Goal: Navigation & Orientation: Find specific page/section

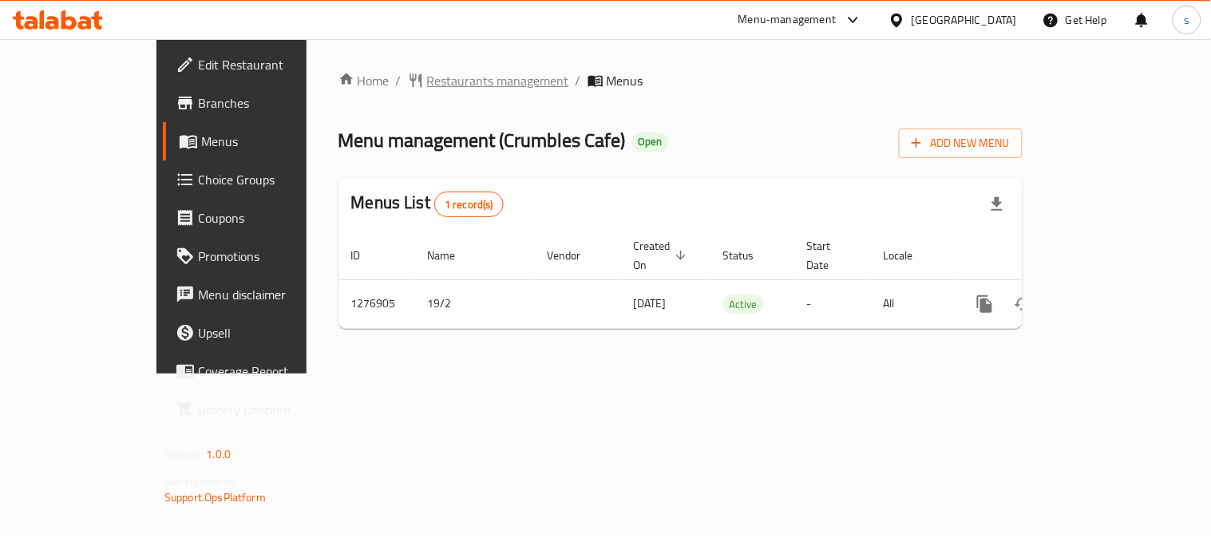
click at [427, 89] on span "Restaurants management" at bounding box center [498, 80] width 142 height 19
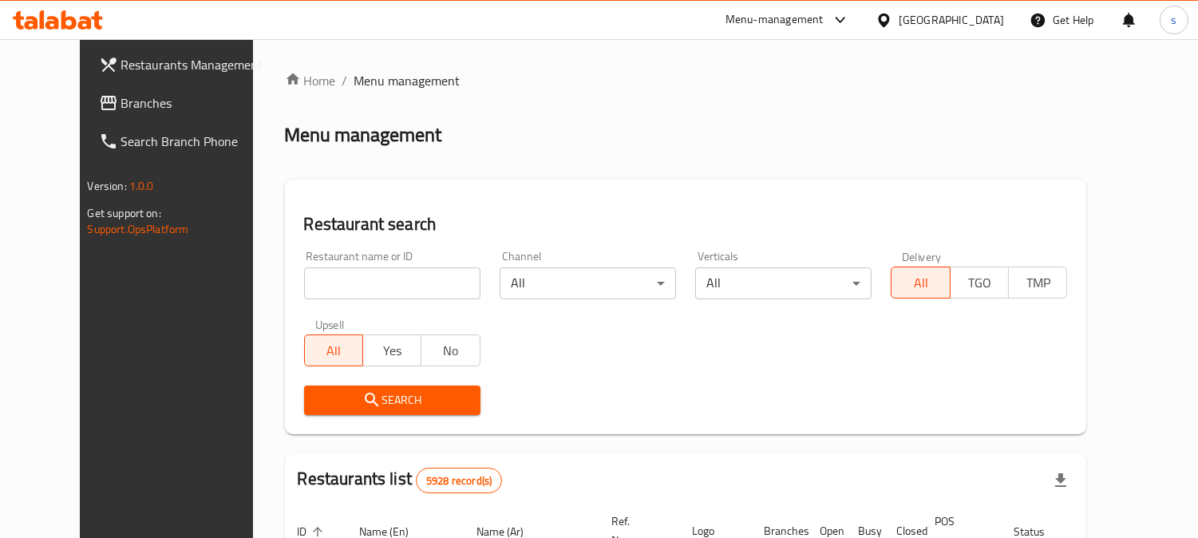
drag, startPoint x: 74, startPoint y: 97, endPoint x: 59, endPoint y: 101, distance: 15.7
click at [121, 97] on span "Branches" at bounding box center [194, 102] width 146 height 19
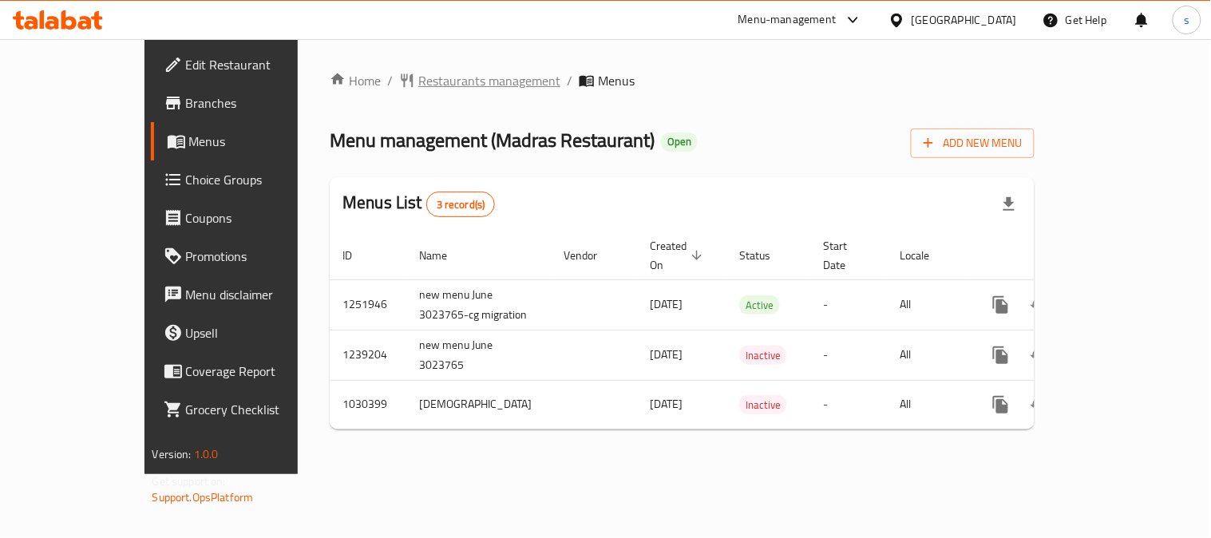
click at [418, 88] on span "Restaurants management" at bounding box center [489, 80] width 142 height 19
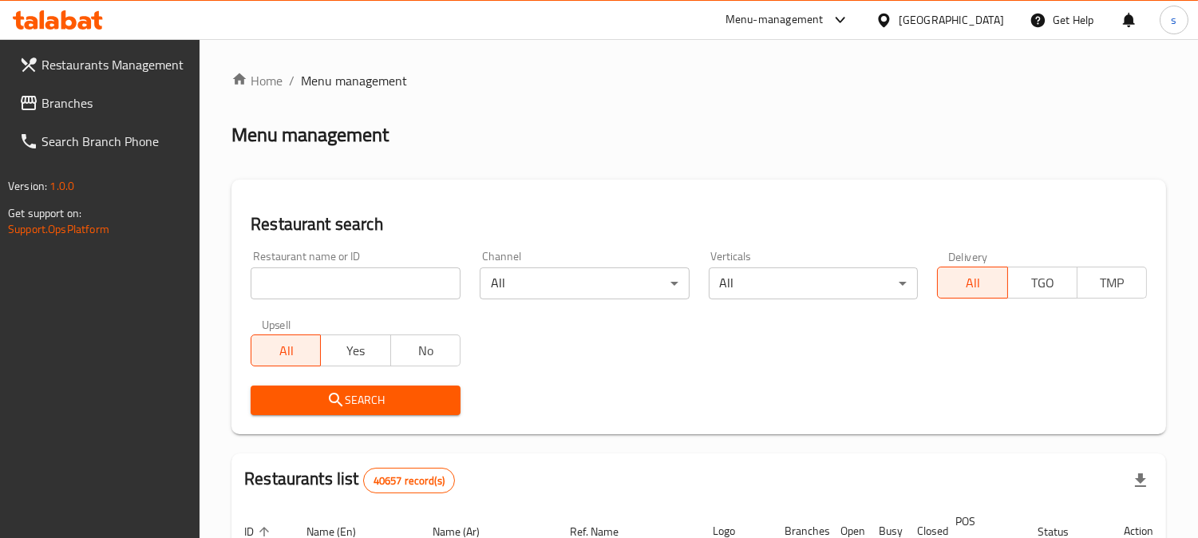
click at [97, 105] on span "Branches" at bounding box center [115, 102] width 146 height 19
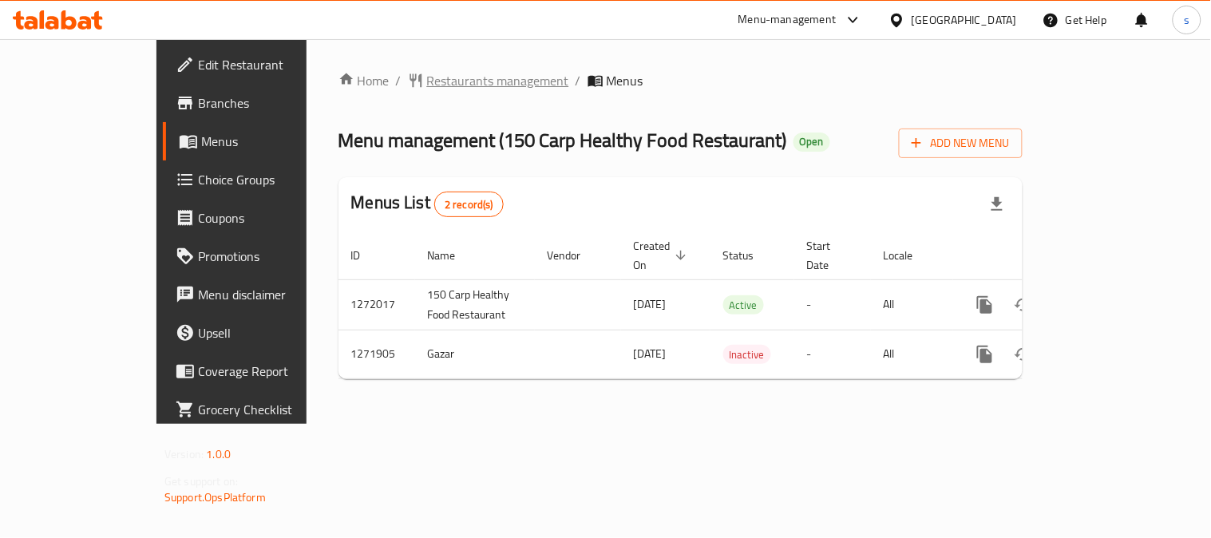
click at [427, 76] on span "Restaurants management" at bounding box center [498, 80] width 142 height 19
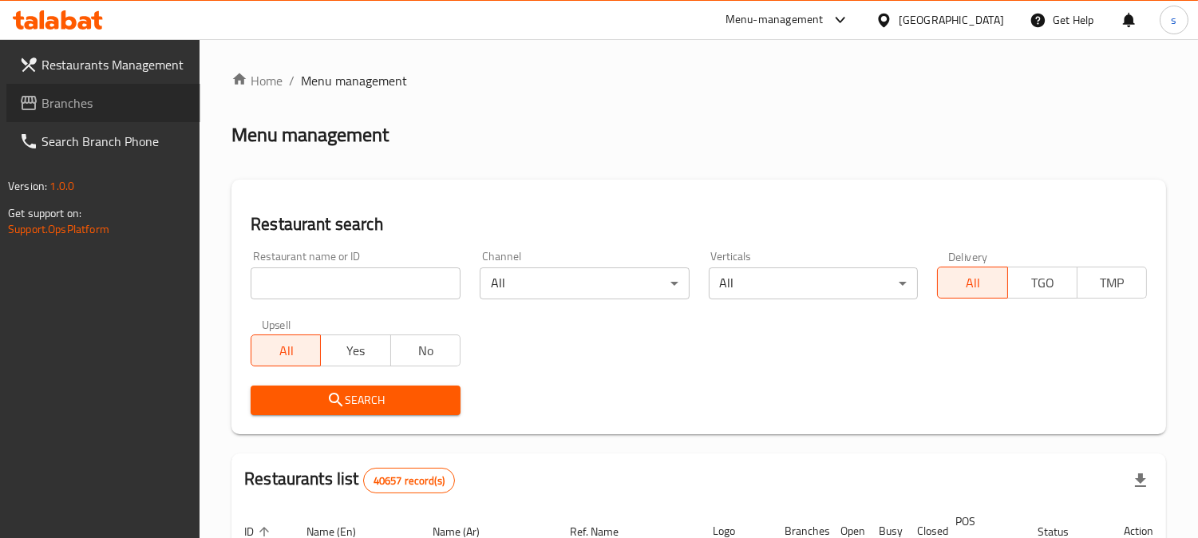
click at [67, 106] on span "Branches" at bounding box center [115, 102] width 146 height 19
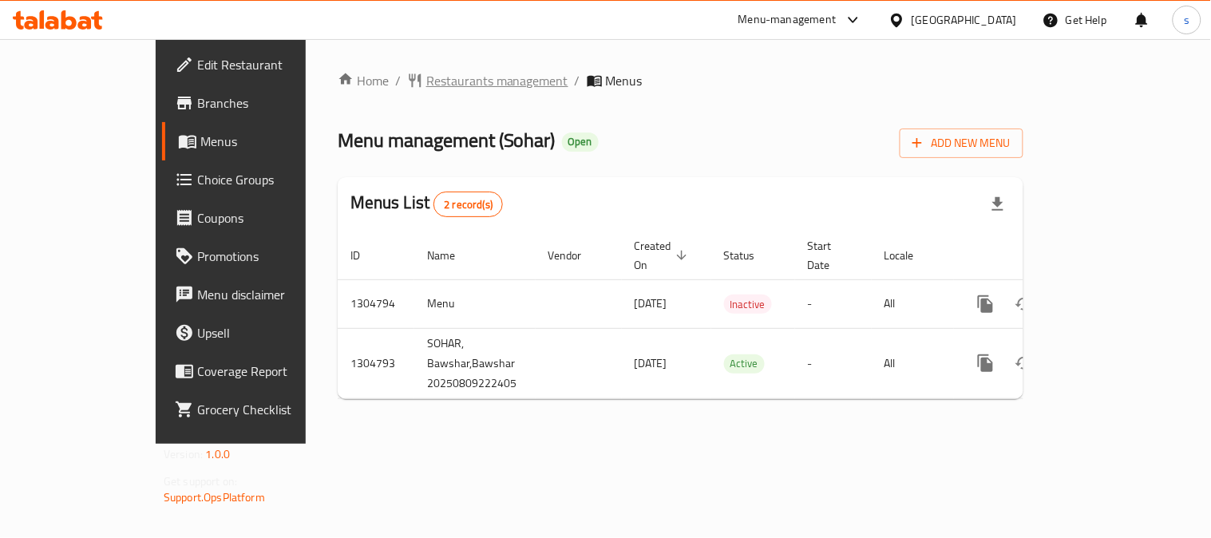
click at [429, 83] on span "Restaurants management" at bounding box center [497, 80] width 142 height 19
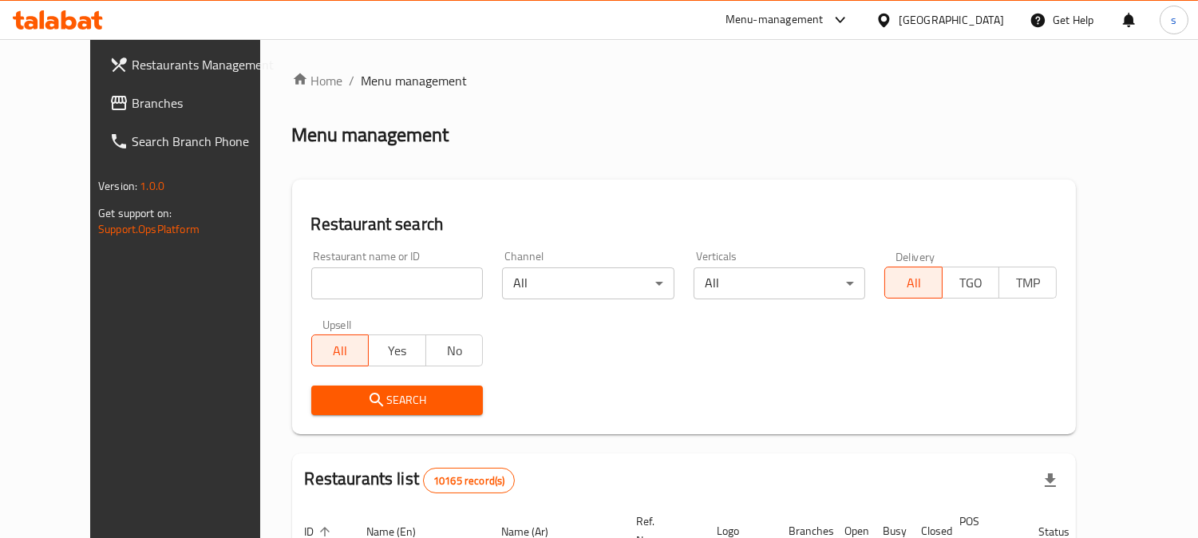
click at [132, 106] on span "Branches" at bounding box center [205, 102] width 146 height 19
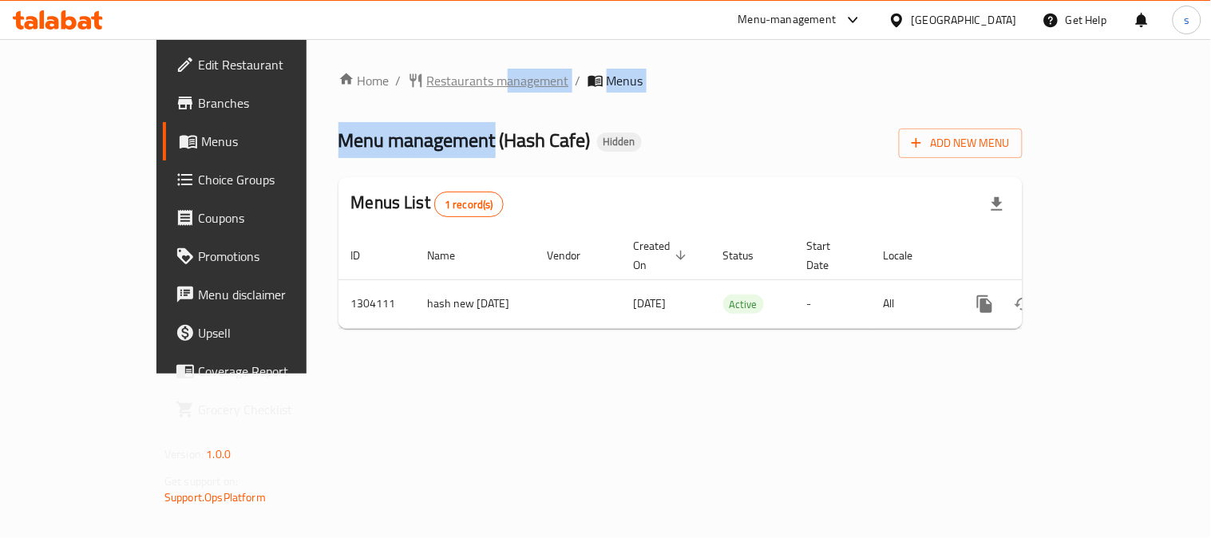
drag, startPoint x: 393, startPoint y: 94, endPoint x: 406, endPoint y: 84, distance: 16.5
click at [400, 89] on div "Home / Restaurants management / Menus Menu management ( Hash Cafe ) Hidden Add …" at bounding box center [680, 206] width 684 height 271
click at [427, 83] on span "Restaurants management" at bounding box center [498, 80] width 142 height 19
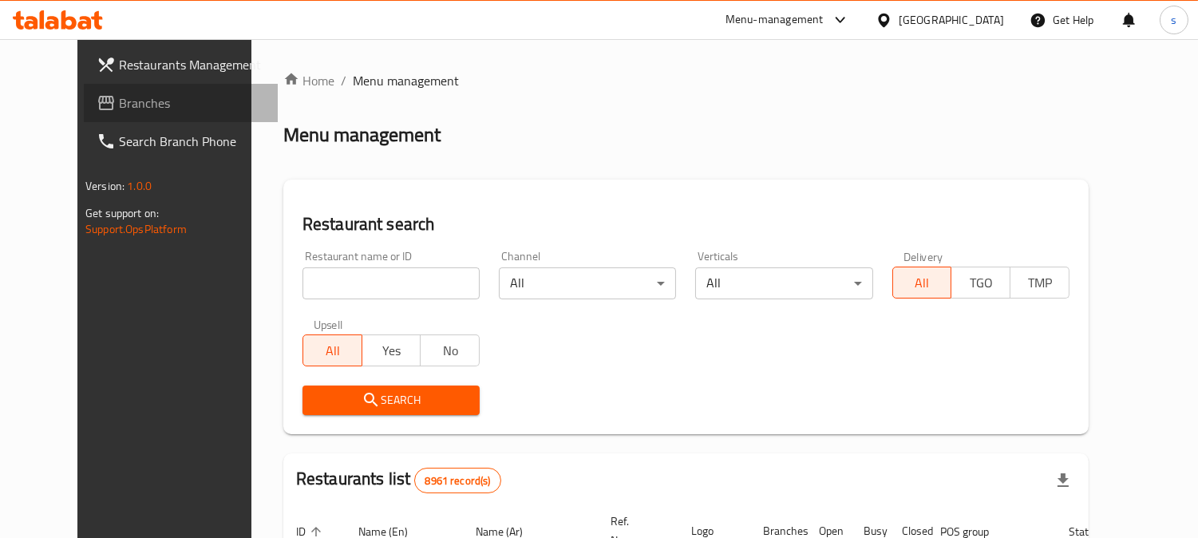
click at [119, 107] on span "Branches" at bounding box center [192, 102] width 146 height 19
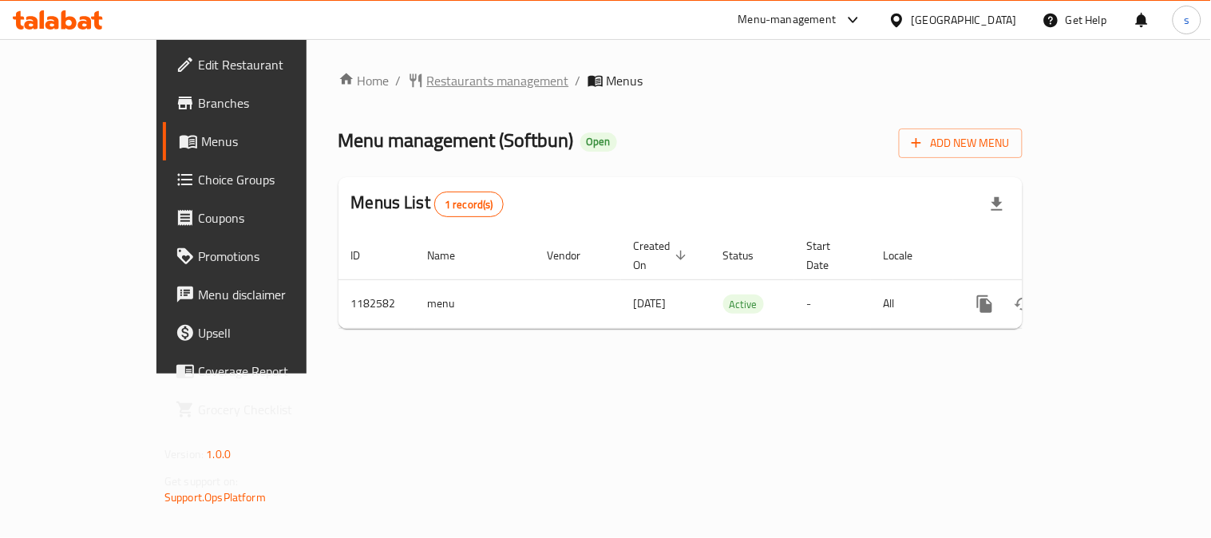
click at [427, 90] on span "Restaurants management" at bounding box center [498, 80] width 142 height 19
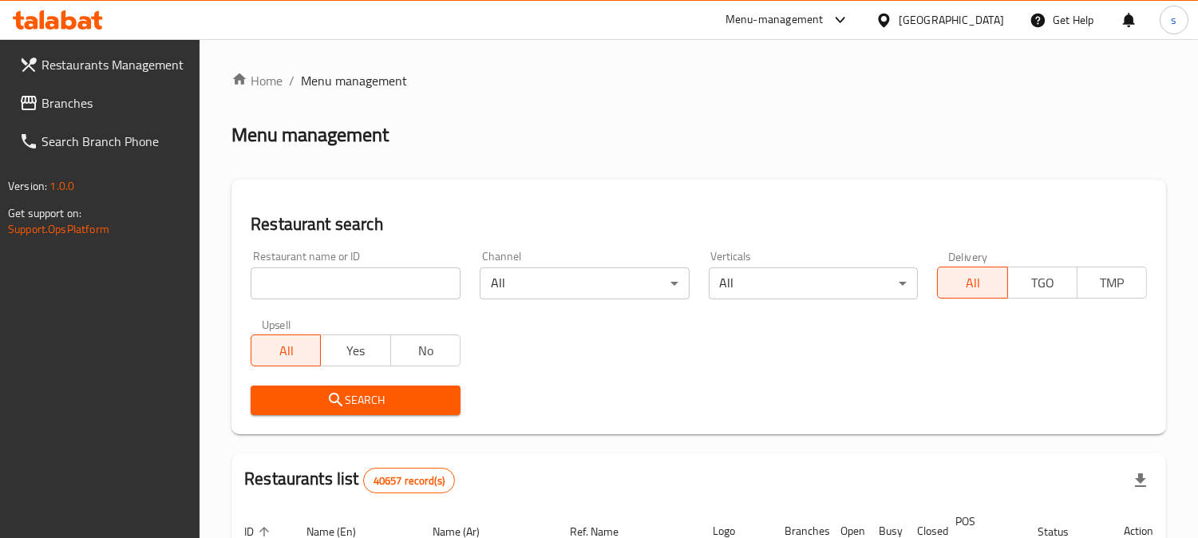
click at [74, 109] on span "Branches" at bounding box center [115, 102] width 146 height 19
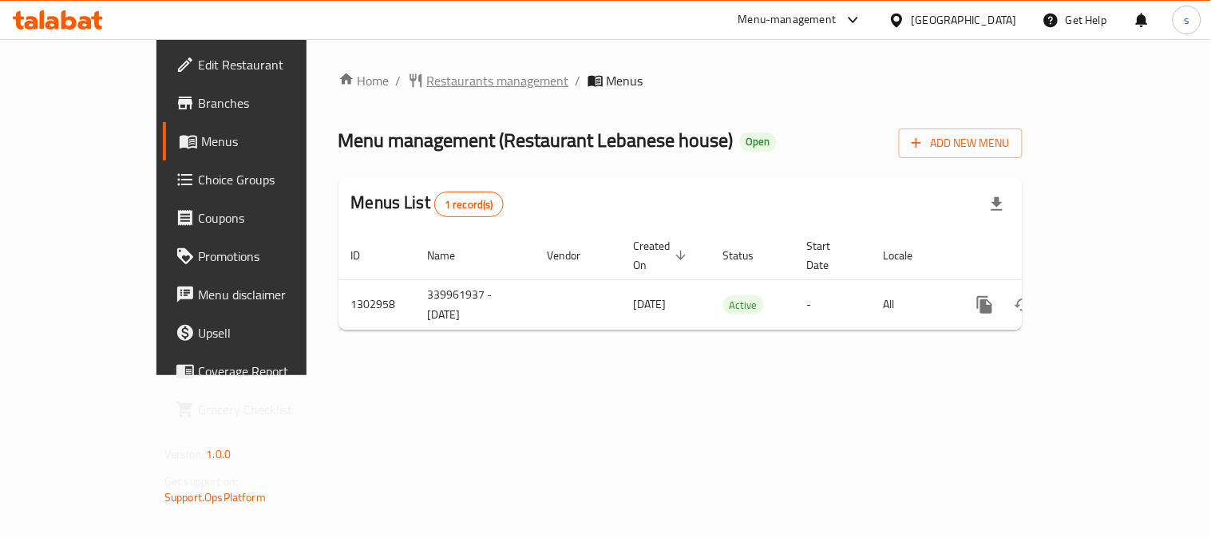
click at [427, 81] on span "Restaurants management" at bounding box center [498, 80] width 142 height 19
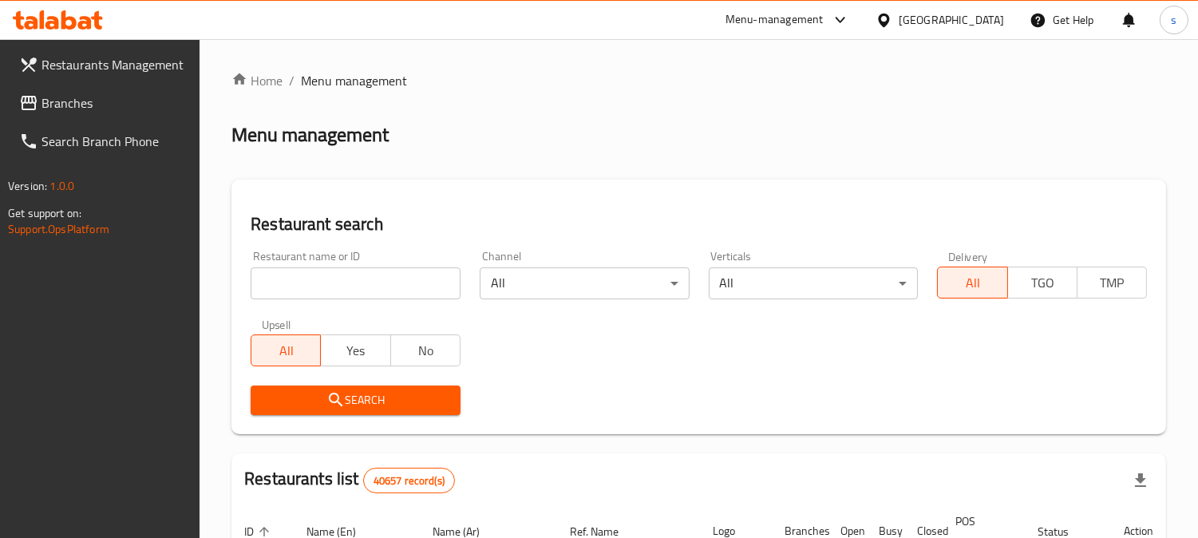
click at [69, 102] on span "Branches" at bounding box center [115, 102] width 146 height 19
